Goal: Information Seeking & Learning: Learn about a topic

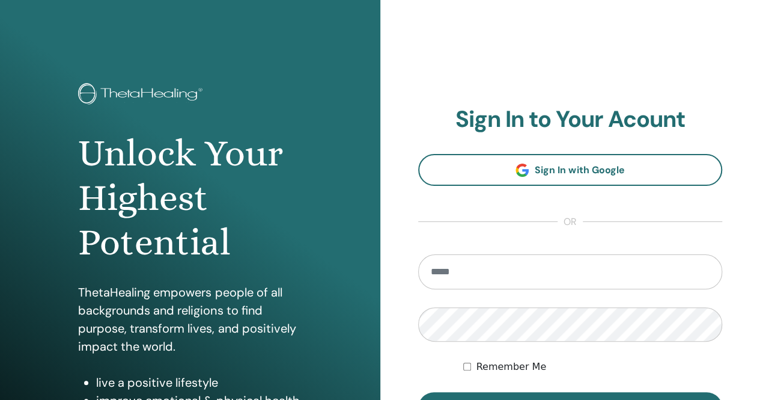
click at [445, 271] on input "email" at bounding box center [570, 271] width 305 height 35
type input "**********"
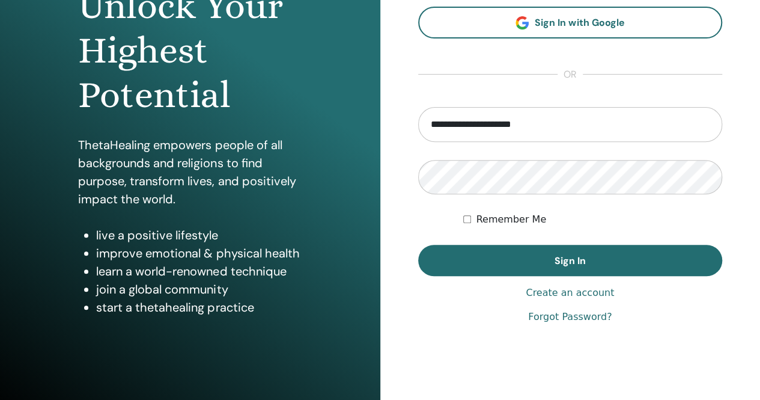
scroll to position [148, 0]
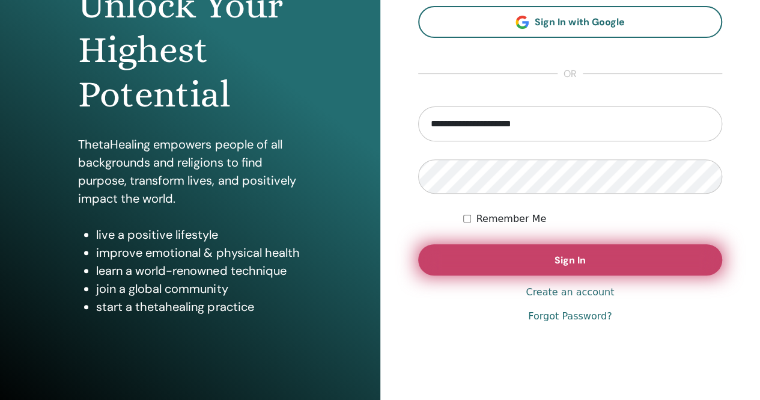
click at [570, 260] on span "Sign In" at bounding box center [570, 260] width 31 height 13
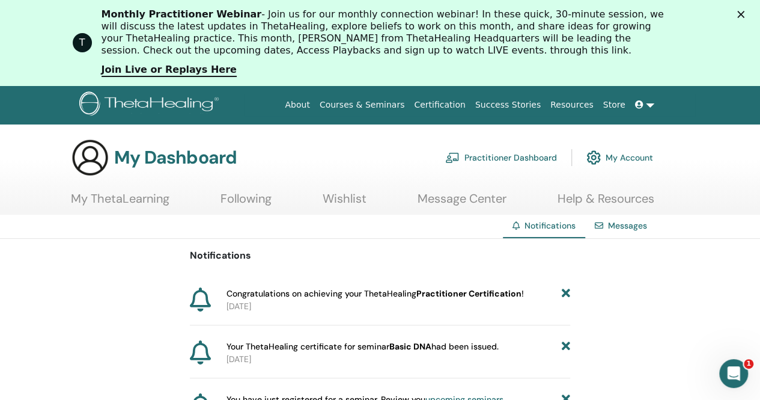
click at [112, 198] on link "My ThetaLearning" at bounding box center [120, 202] width 99 height 23
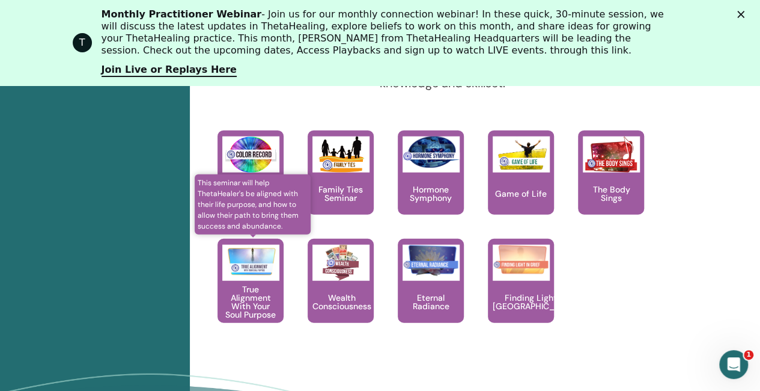
scroll to position [1382, 0]
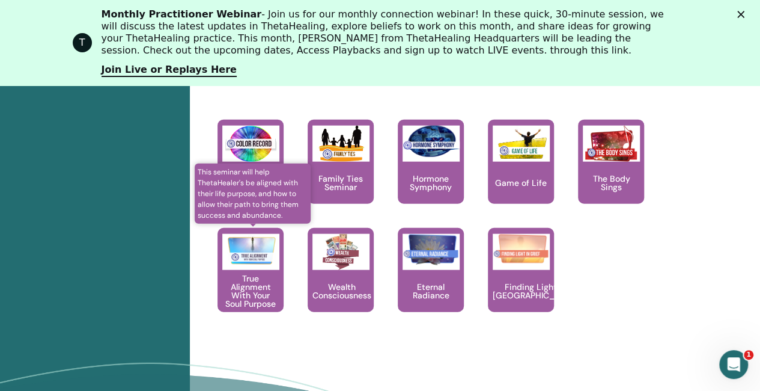
click at [252, 262] on img at bounding box center [250, 250] width 57 height 32
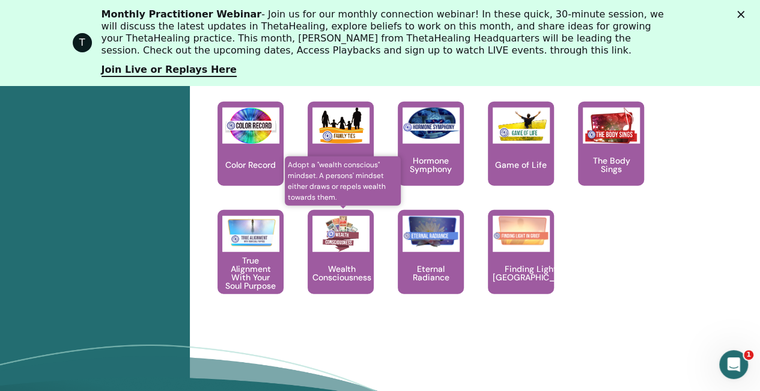
scroll to position [1431, 0]
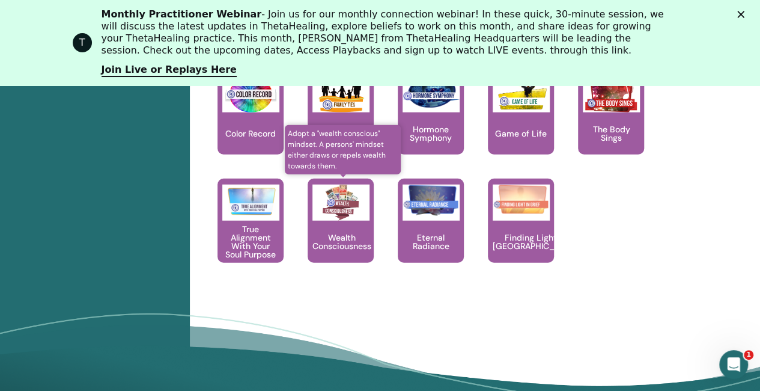
click at [337, 219] on div "Wealth Consciousness" at bounding box center [341, 221] width 66 height 84
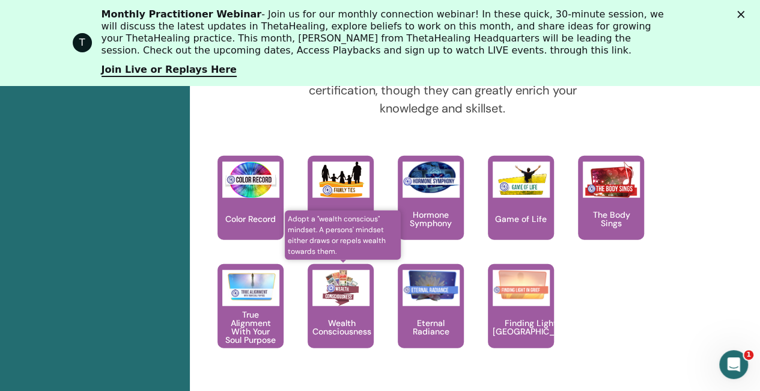
click at [353, 296] on img at bounding box center [341, 288] width 57 height 36
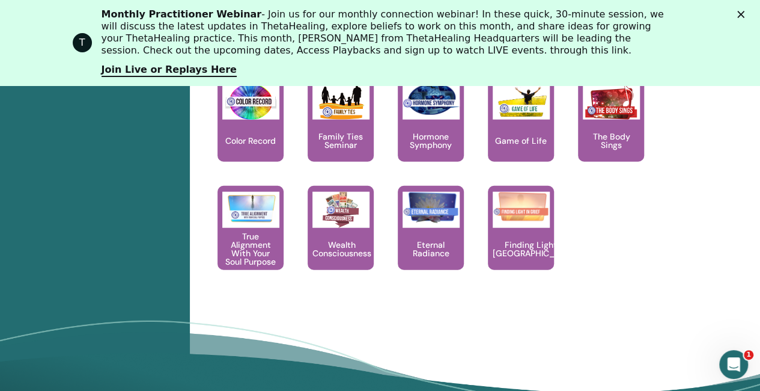
scroll to position [1426, 0]
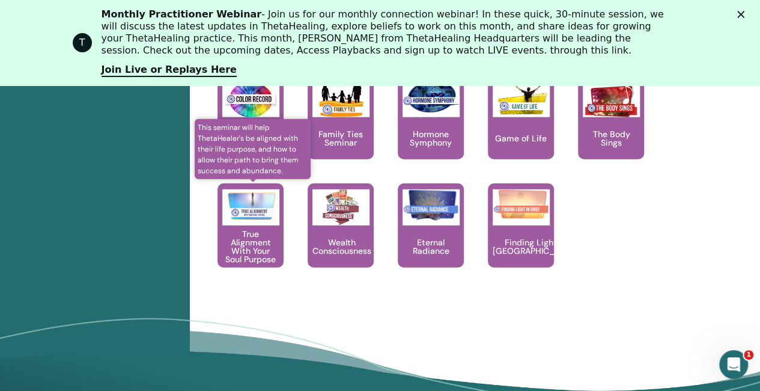
click at [250, 238] on p "True Alignment With Your Soul Purpose" at bounding box center [251, 247] width 66 height 34
